Goal: Information Seeking & Learning: Learn about a topic

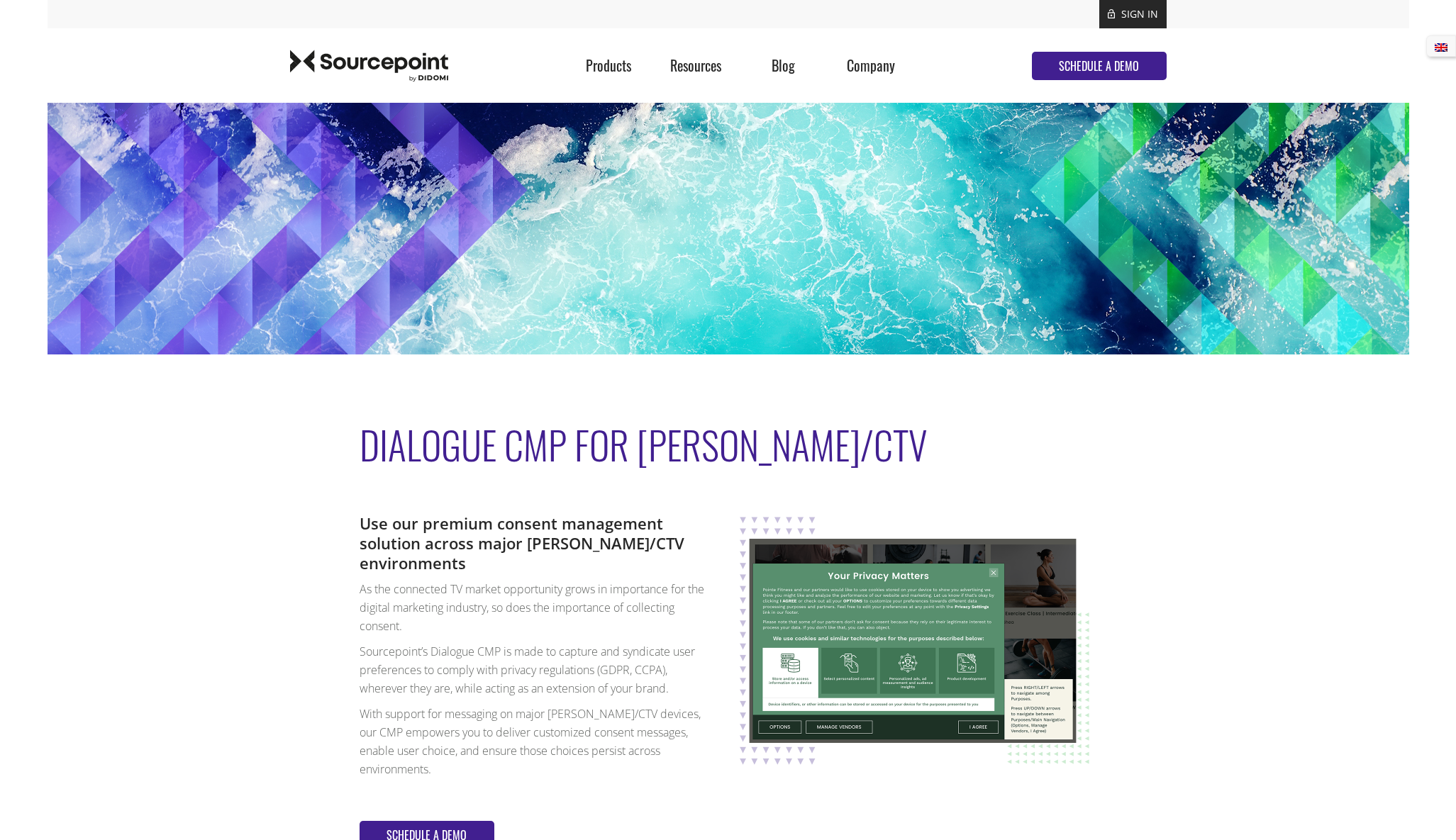
scroll to position [71, 0]
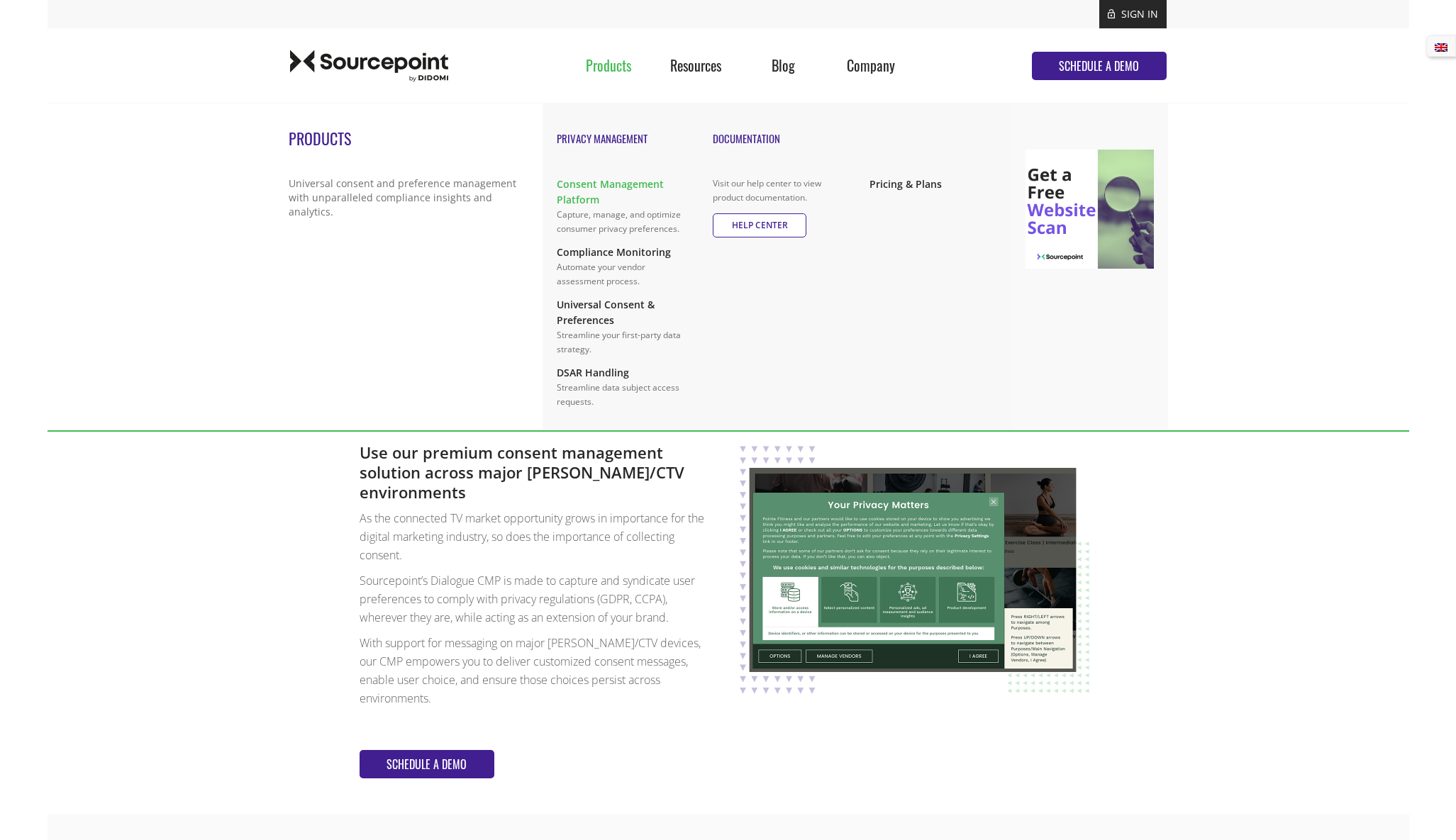
click at [584, 185] on link "Consent Management Platform" at bounding box center [621, 192] width 128 height 31
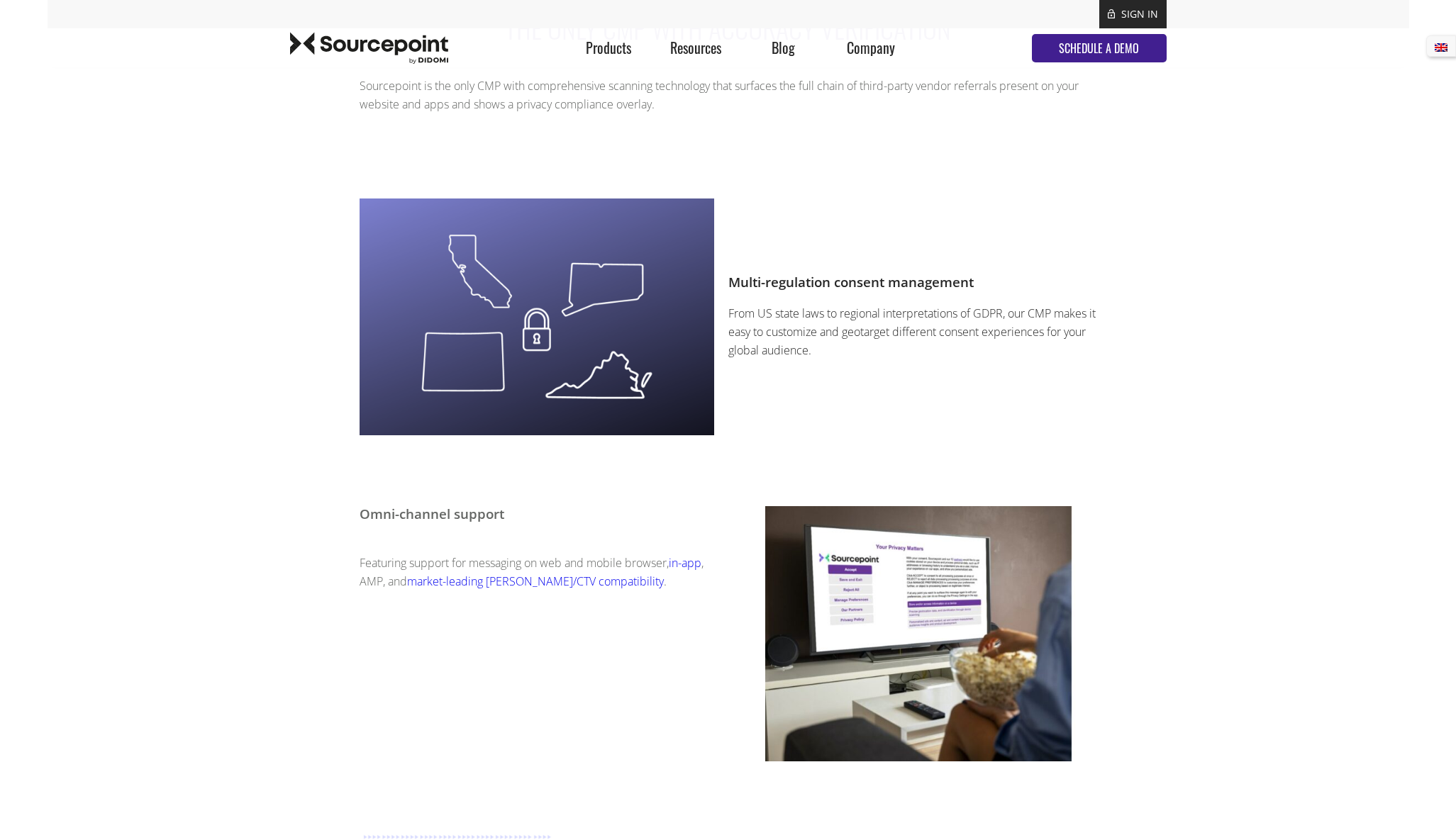
scroll to position [709, 0]
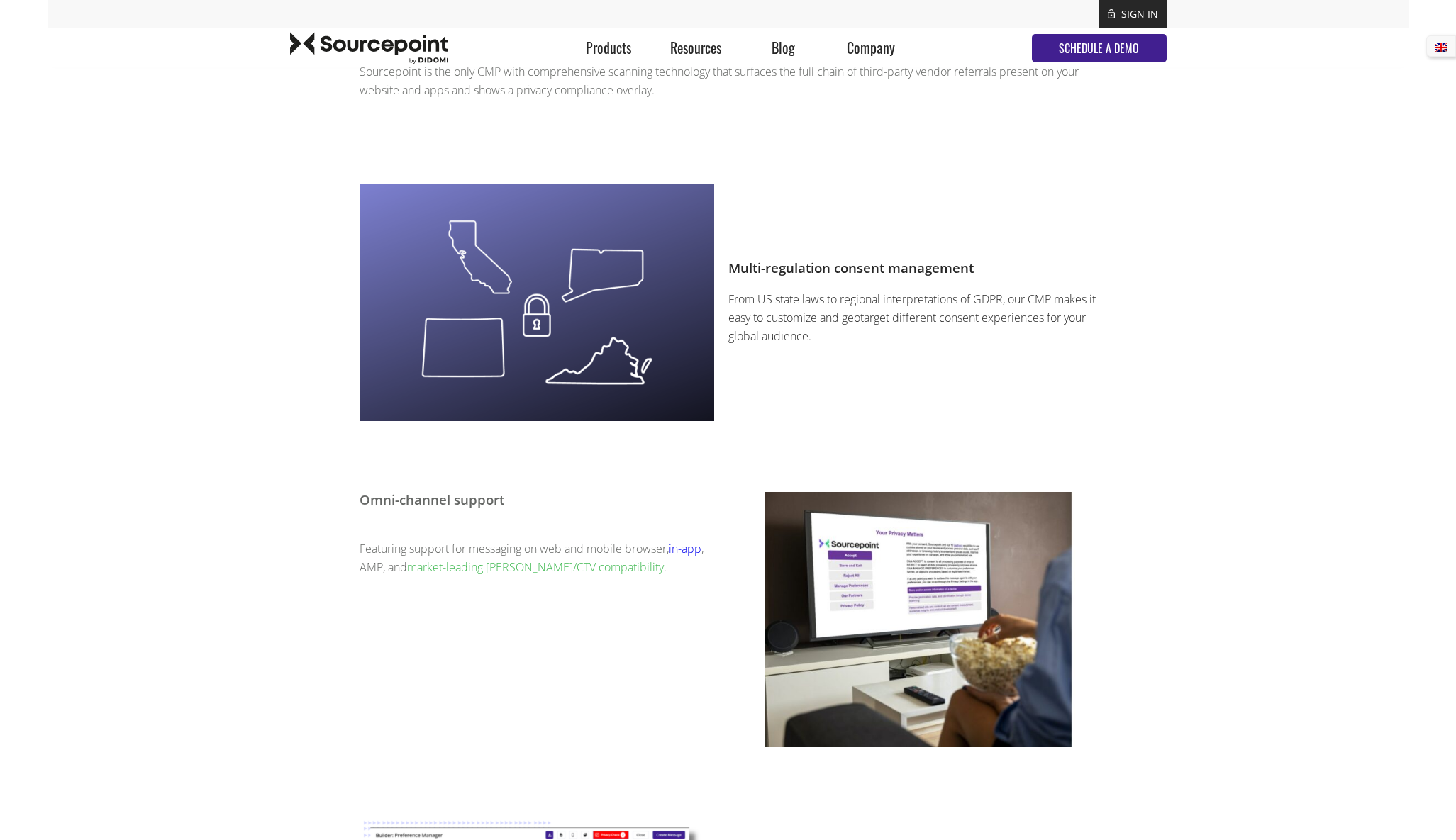
click at [527, 564] on link "market-leading OTT/CTV compatibility" at bounding box center [535, 567] width 256 height 15
